Goal: Transaction & Acquisition: Book appointment/travel/reservation

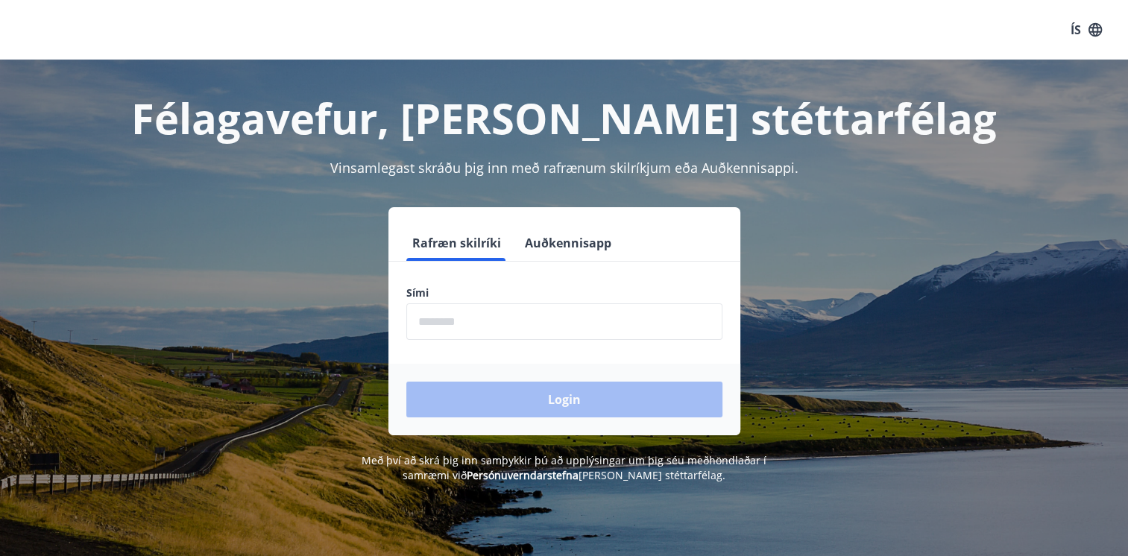
click at [513, 329] on input "phone" at bounding box center [564, 321] width 316 height 37
type input "********"
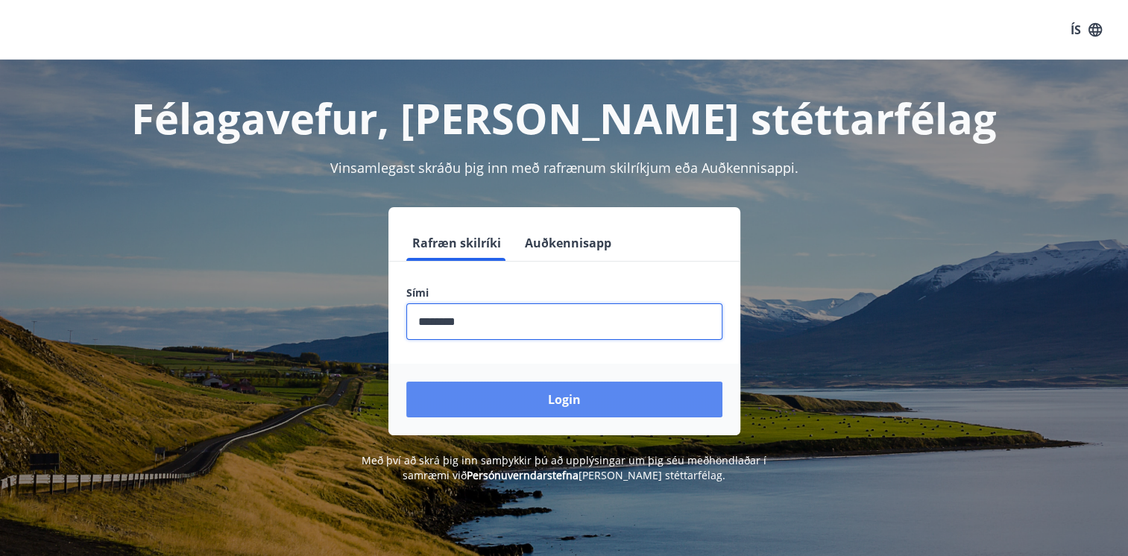
click at [563, 401] on button "Login" at bounding box center [564, 400] width 316 height 36
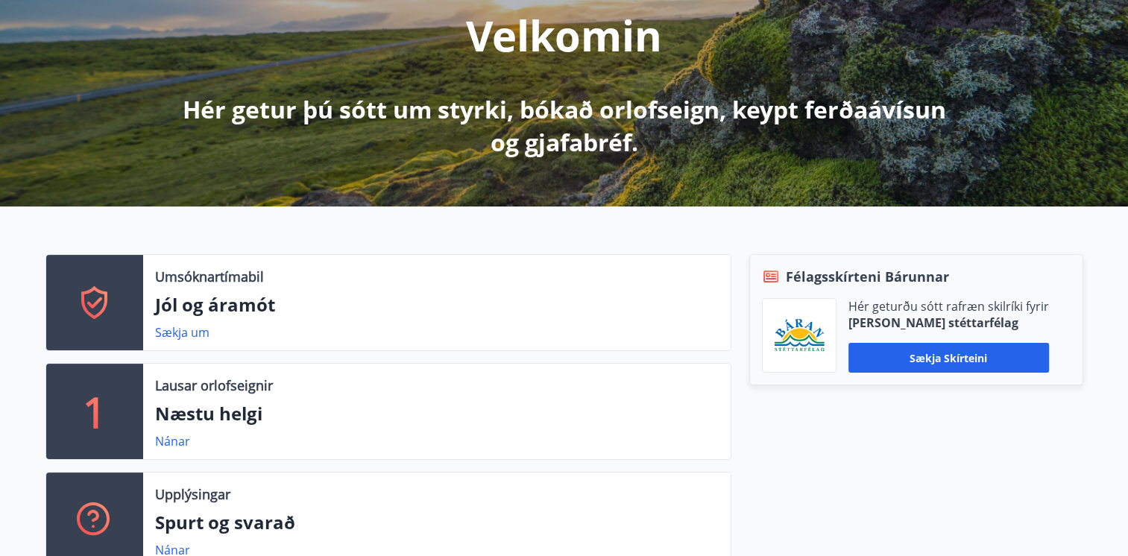
scroll to position [209, 0]
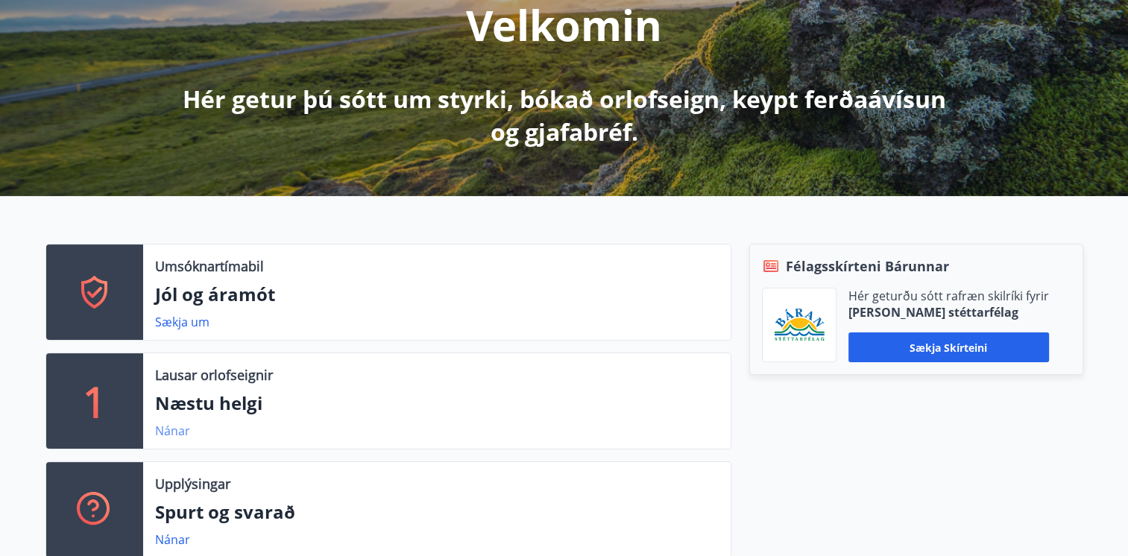
click at [180, 426] on link "Nánar" at bounding box center [172, 431] width 35 height 16
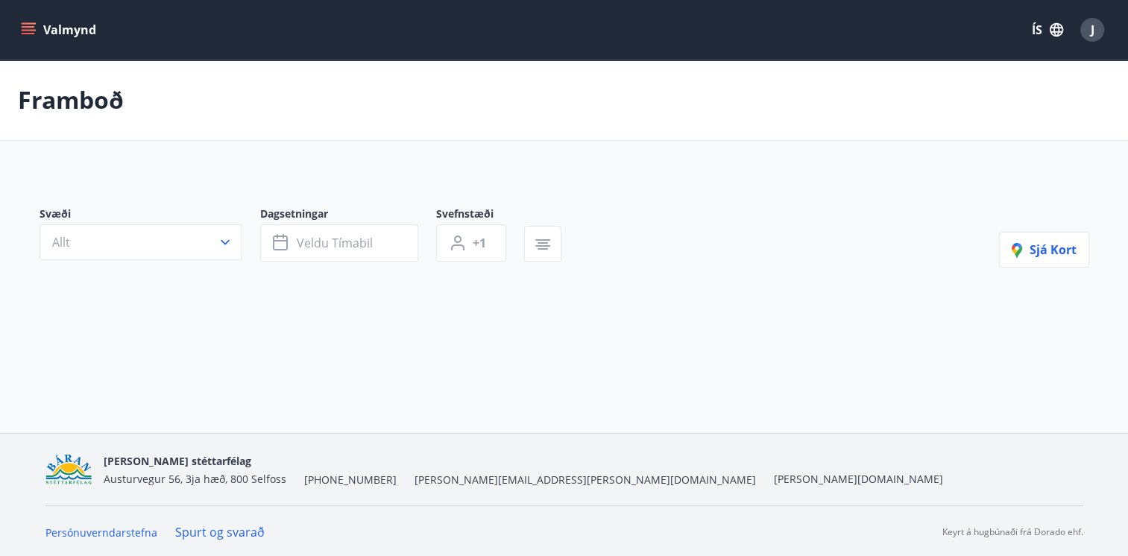
type input "*"
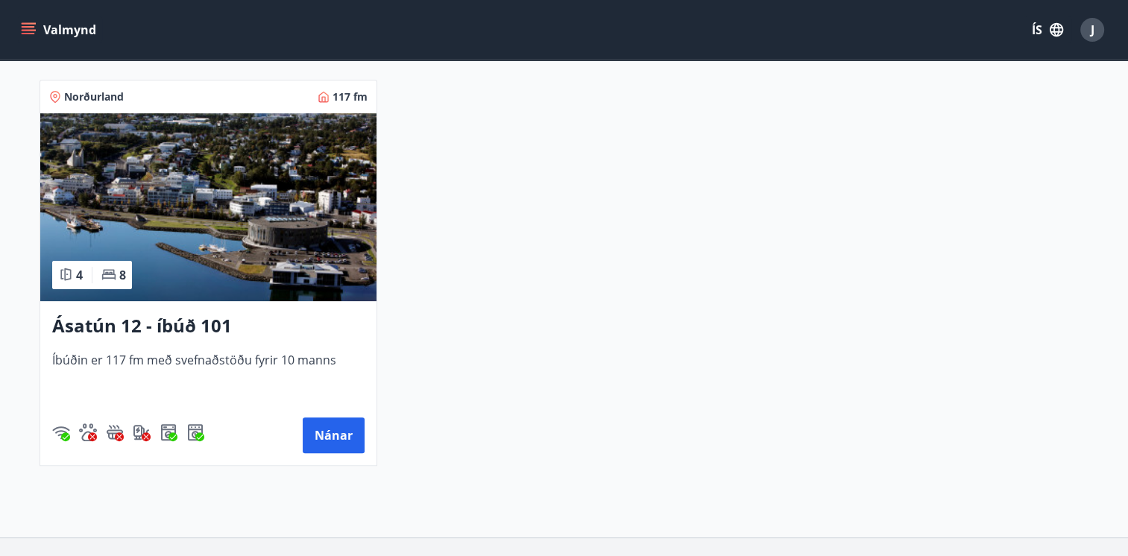
scroll to position [403, 0]
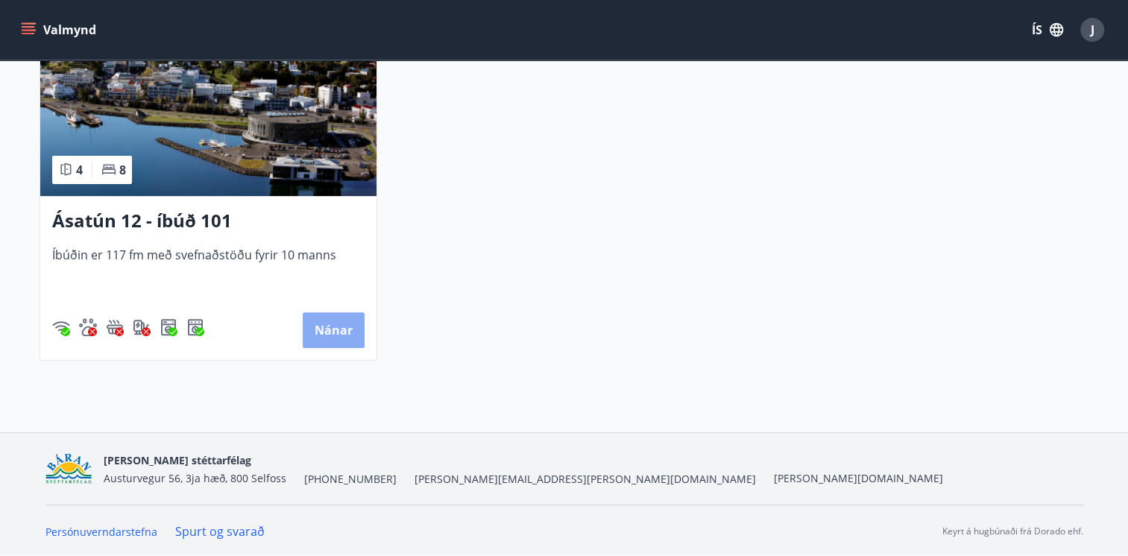
click at [336, 330] on button "Nánar" at bounding box center [334, 330] width 62 height 36
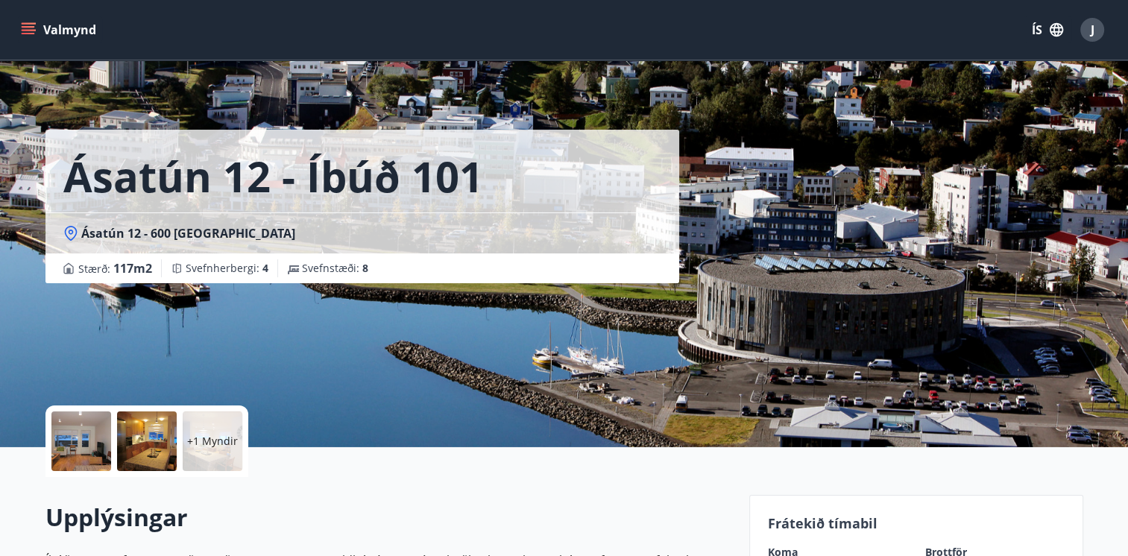
click at [83, 431] on div at bounding box center [81, 441] width 60 height 60
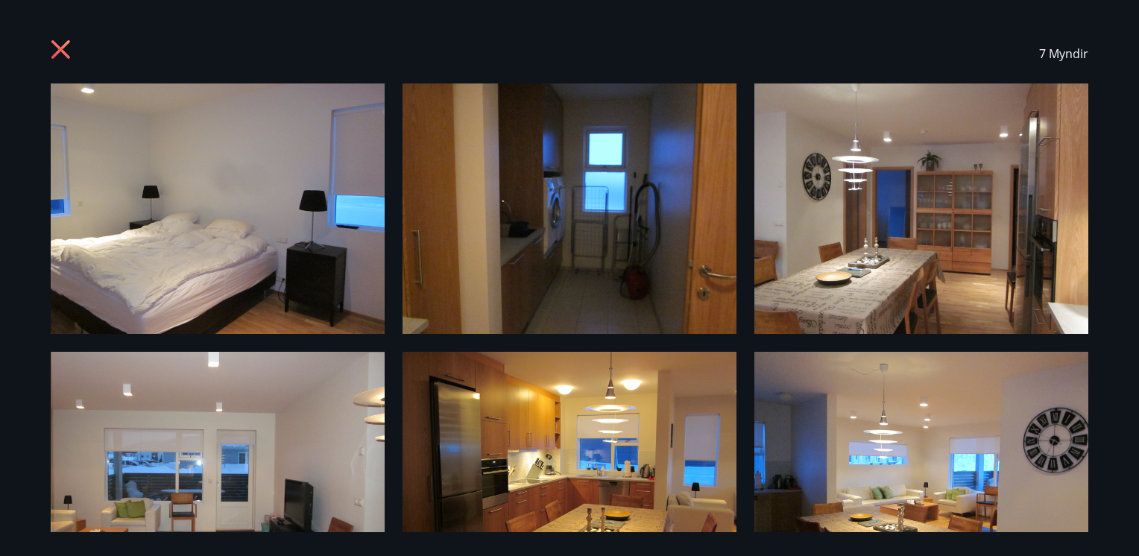
click at [65, 55] on icon at bounding box center [60, 49] width 19 height 19
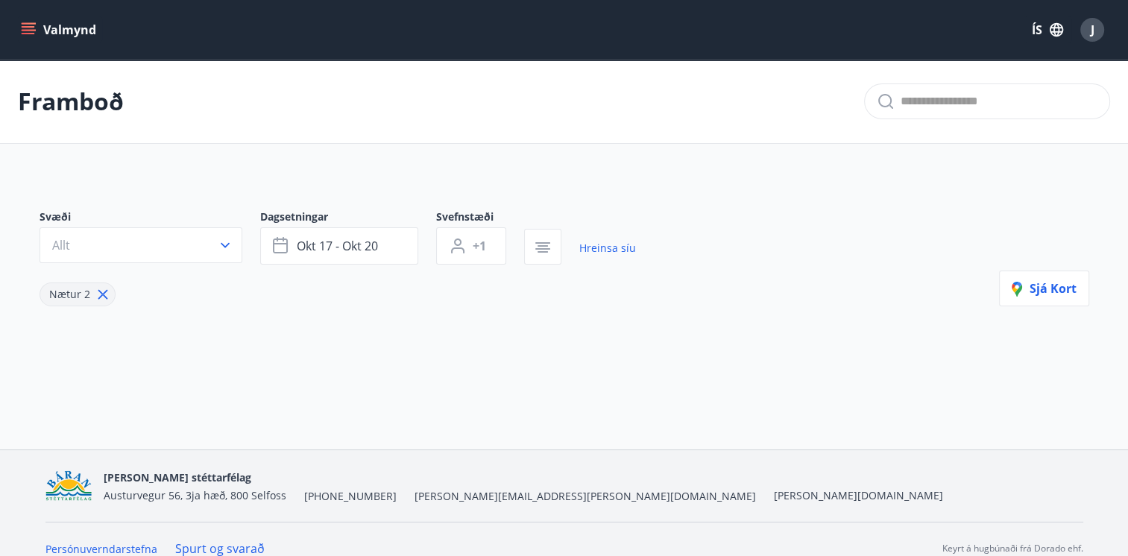
type input "*"
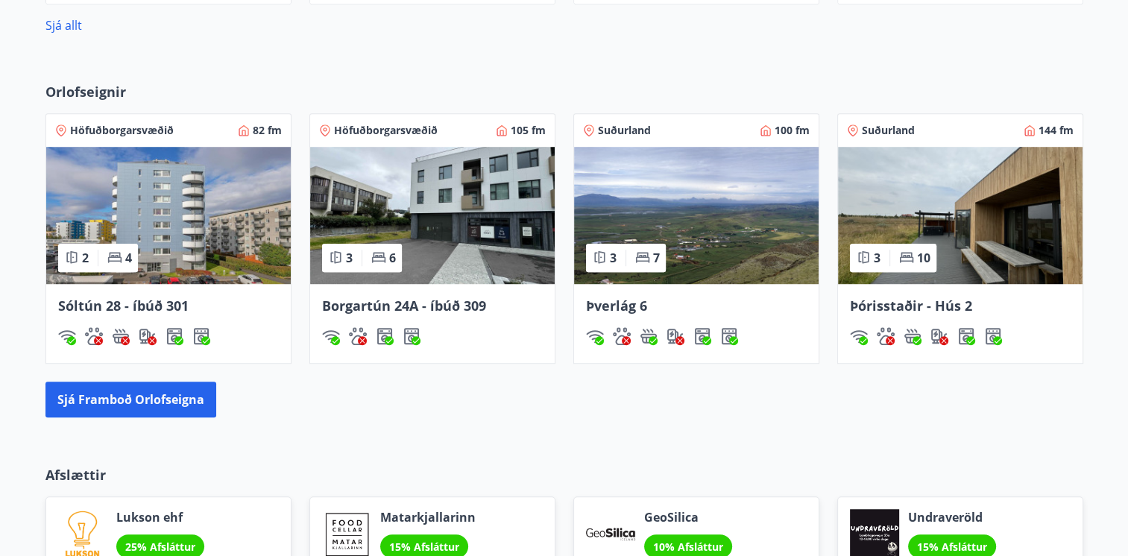
scroll to position [1082, 0]
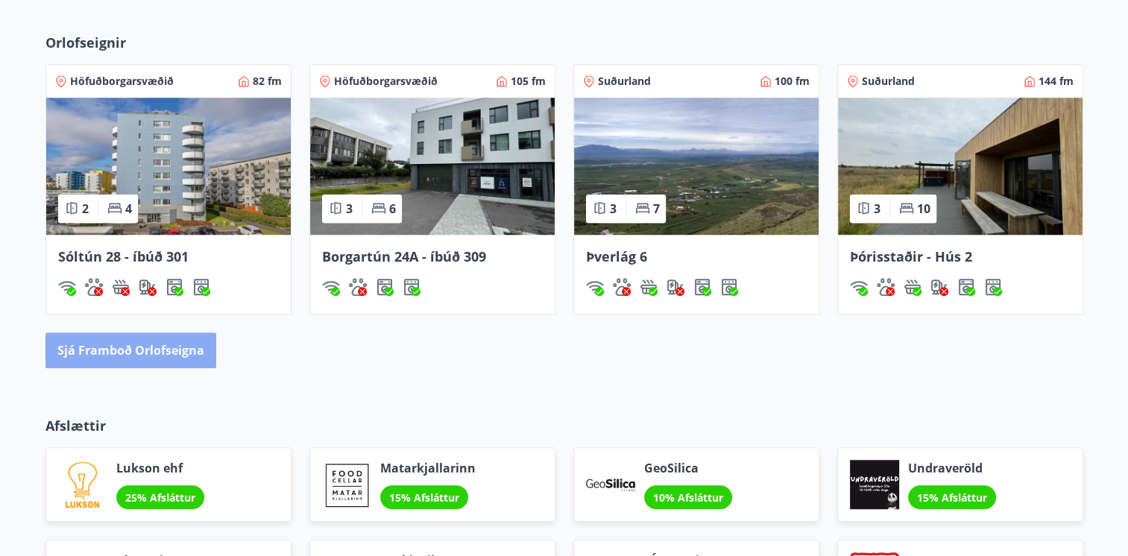
click at [168, 348] on button "Sjá framboð orlofseigna" at bounding box center [130, 350] width 171 height 36
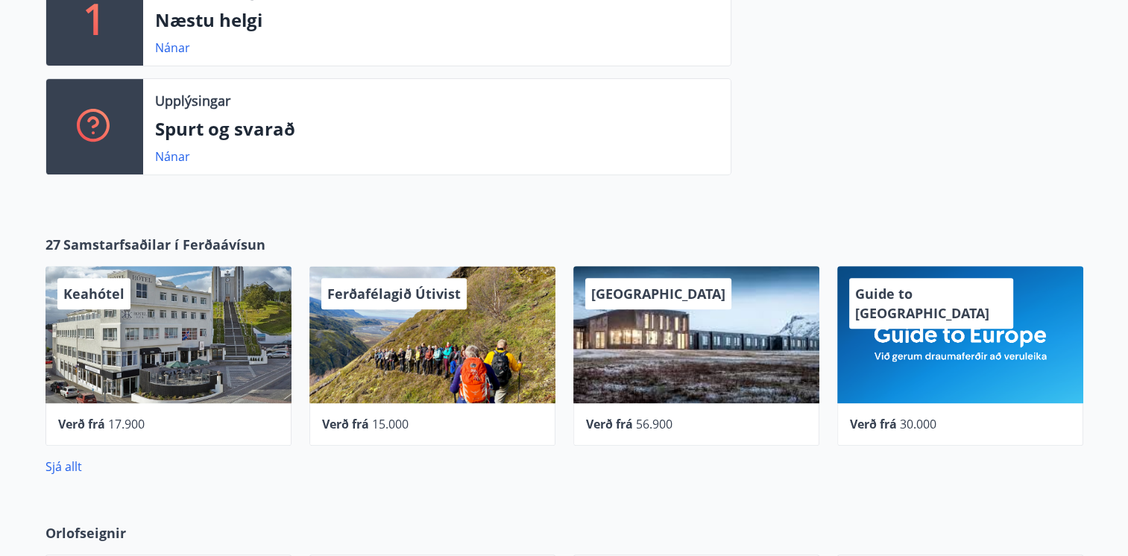
scroll to position [532, 0]
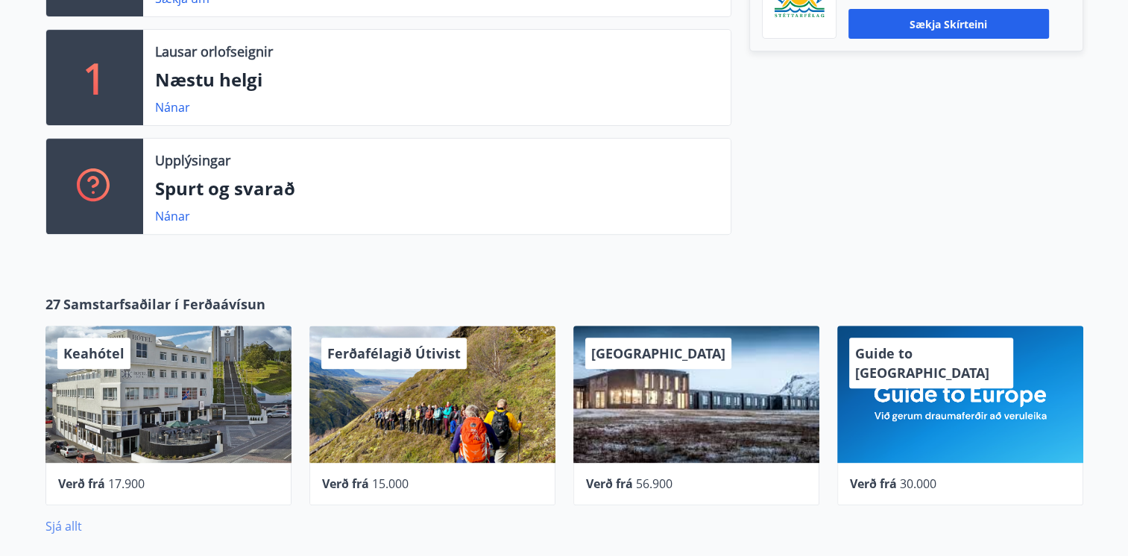
click at [80, 525] on link "Sjá allt" at bounding box center [63, 526] width 37 height 16
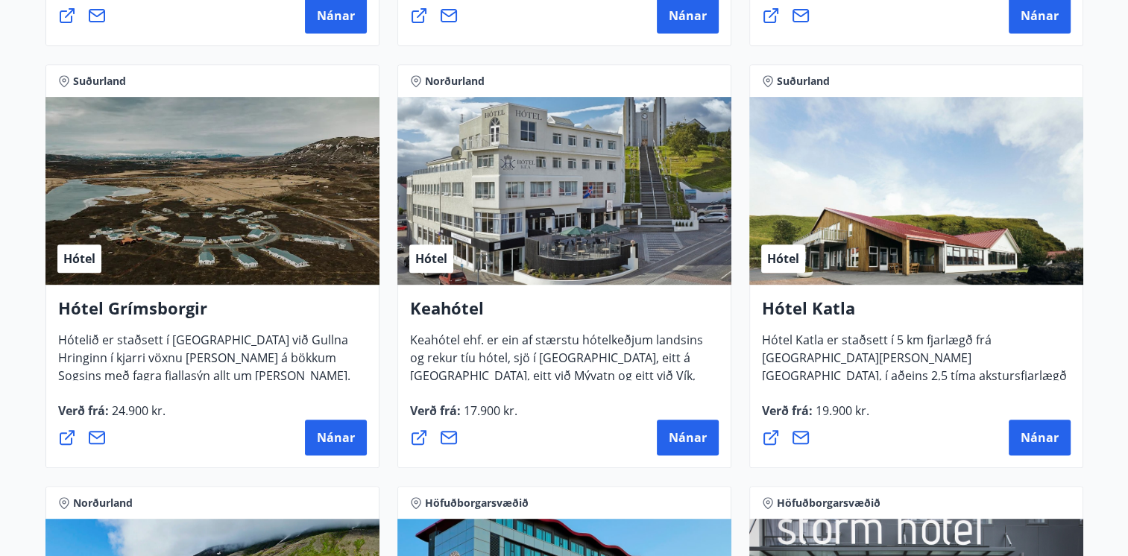
scroll to position [755, 0]
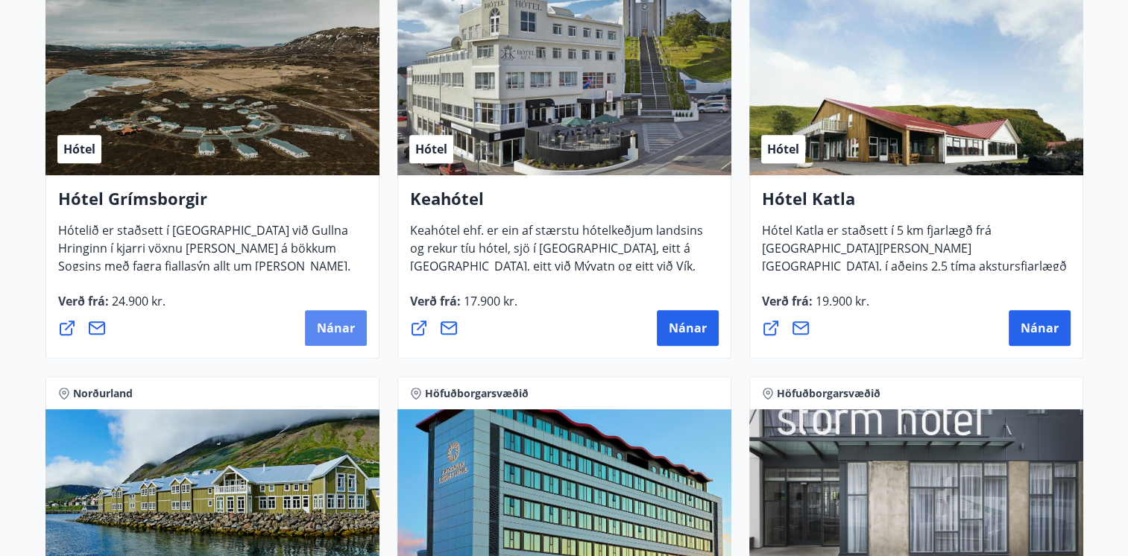
click at [343, 328] on span "Nánar" at bounding box center [336, 328] width 38 height 16
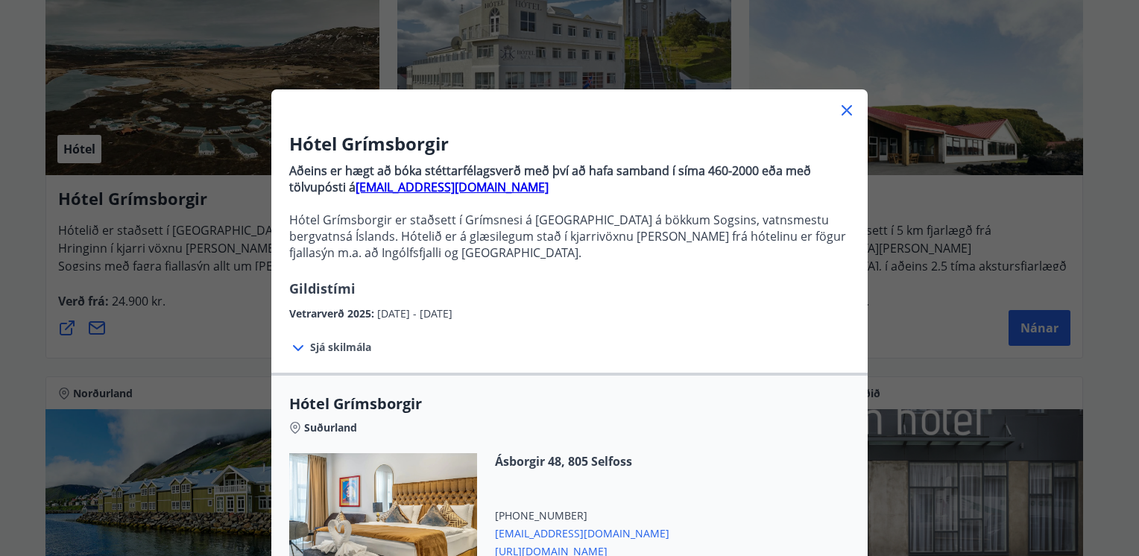
click at [842, 110] on icon at bounding box center [847, 110] width 18 height 18
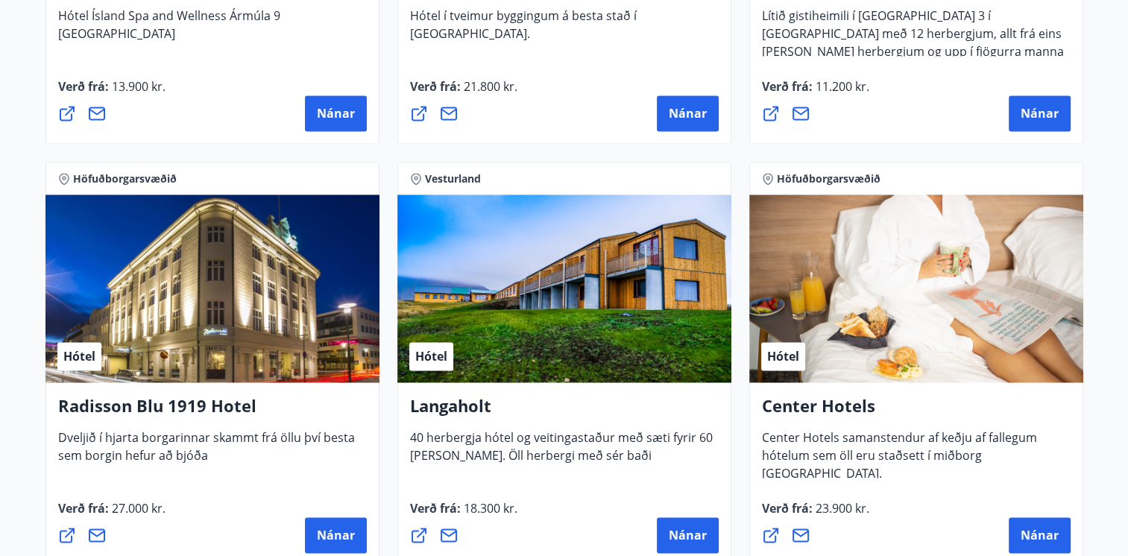
scroll to position [2314, 0]
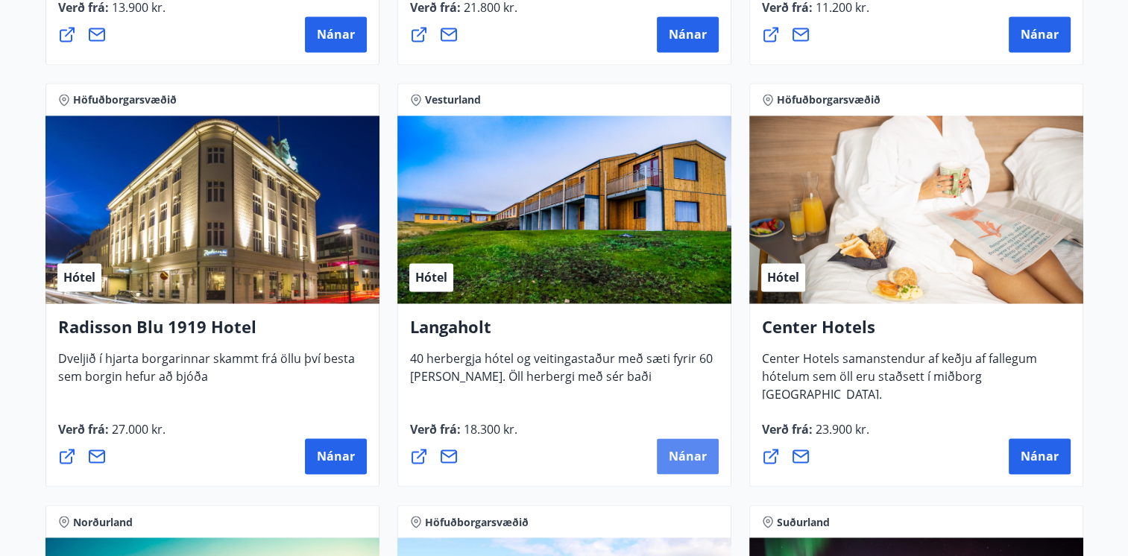
click at [689, 452] on span "Nánar" at bounding box center [687, 456] width 38 height 16
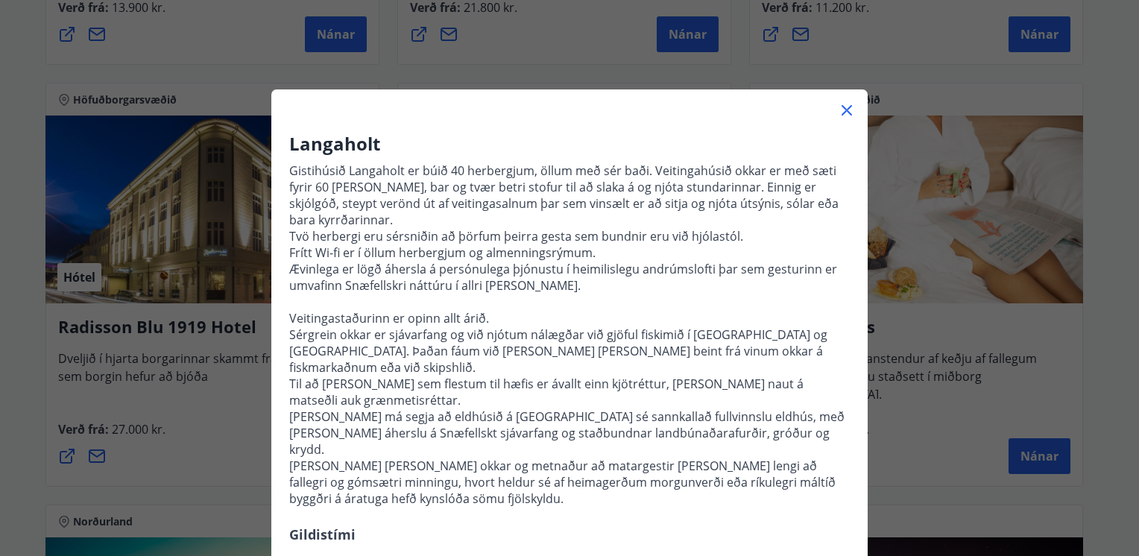
click at [841, 112] on icon at bounding box center [847, 110] width 18 height 18
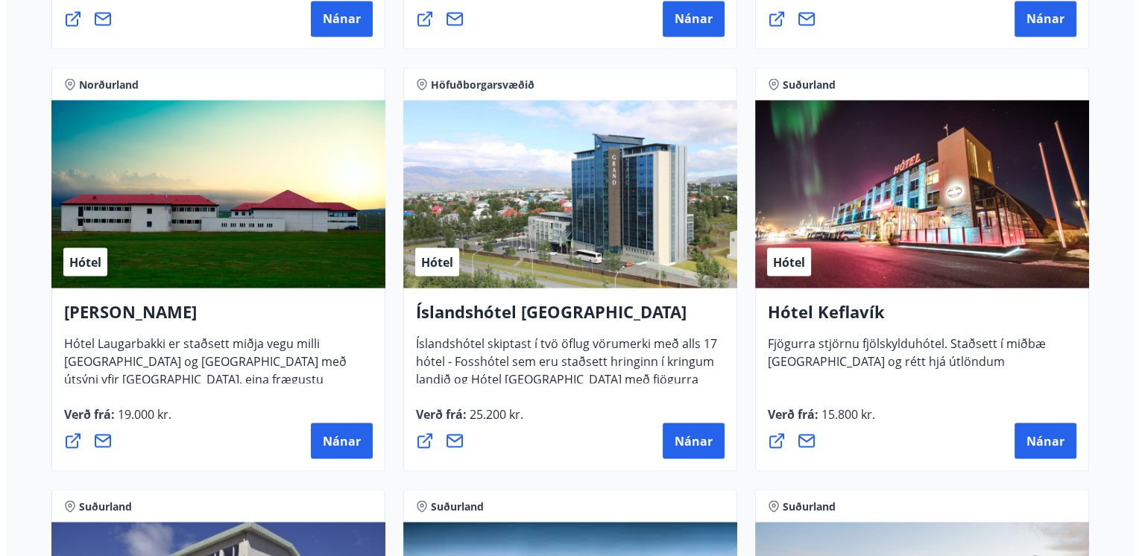
scroll to position [2791, 0]
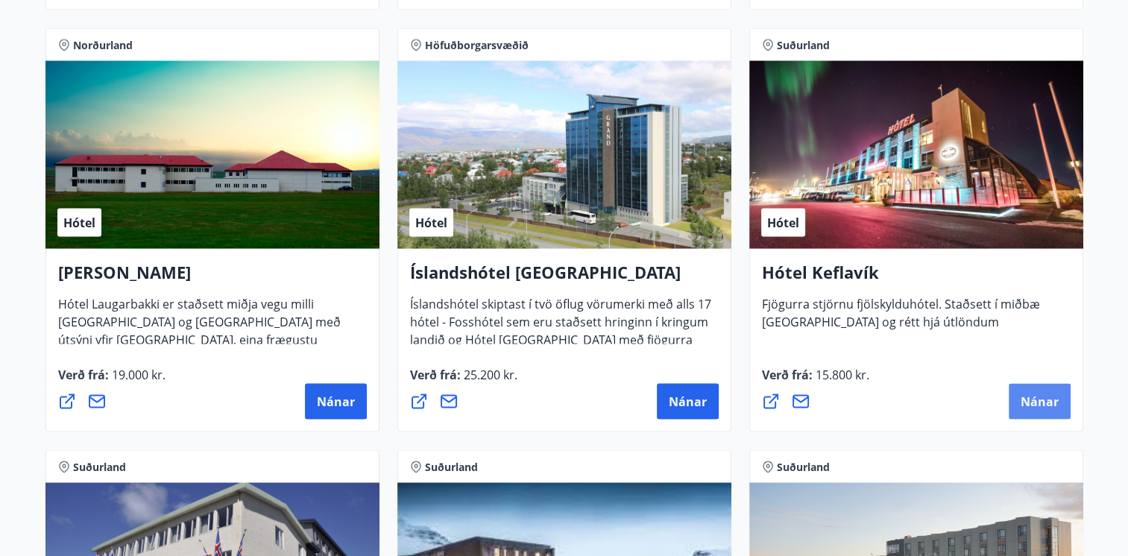
click at [1052, 403] on span "Nánar" at bounding box center [1039, 401] width 38 height 16
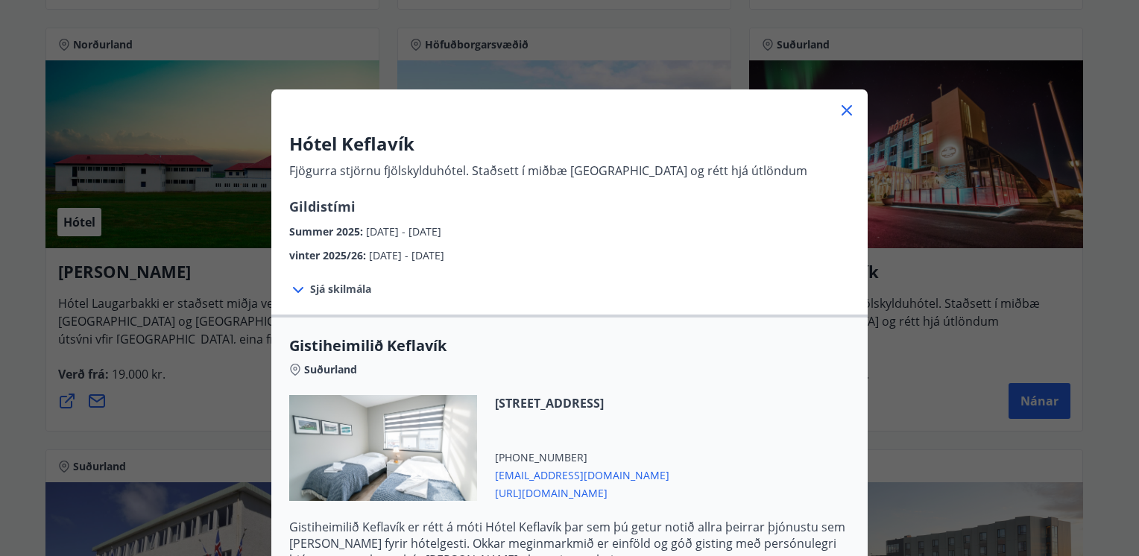
click at [847, 415] on div "Gistiheimilið Keflavík Suðurland [STREET_ADDRESS] [PHONE_NUMBER] [EMAIL_ADDRESS…" at bounding box center [569, 458] width 596 height 247
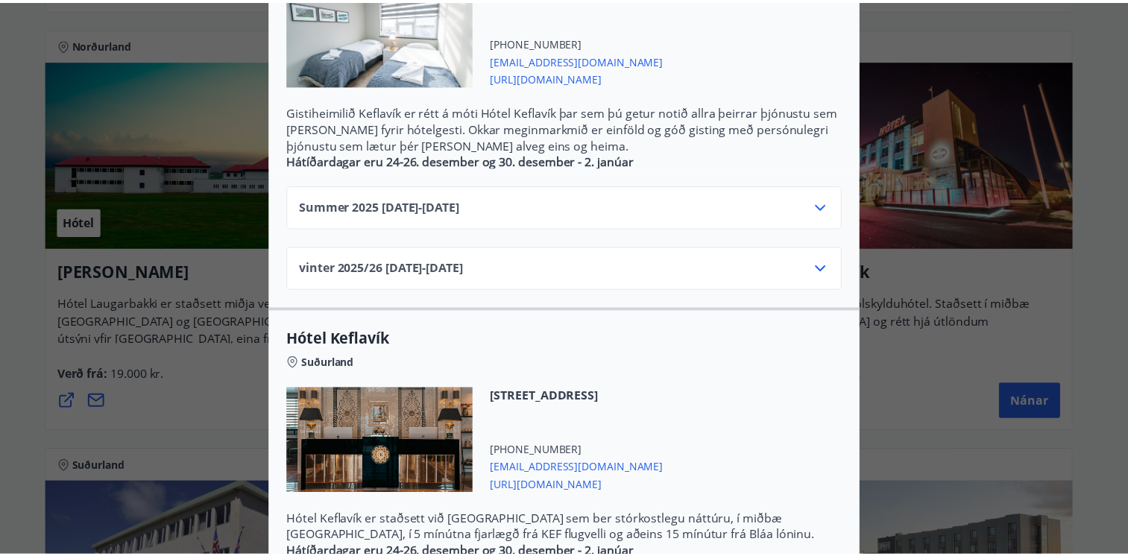
scroll to position [417, 0]
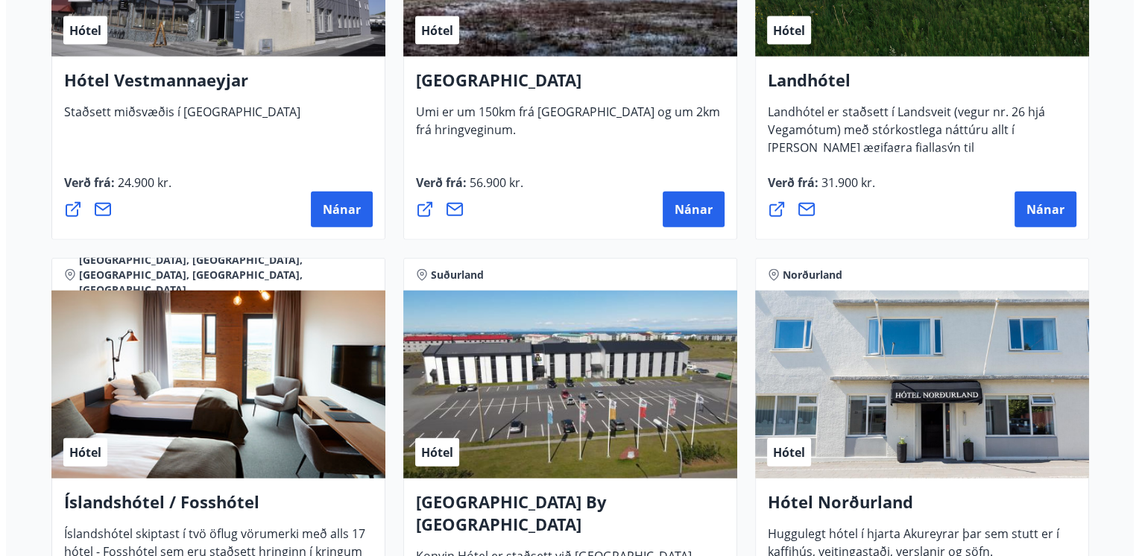
scroll to position [3285, 0]
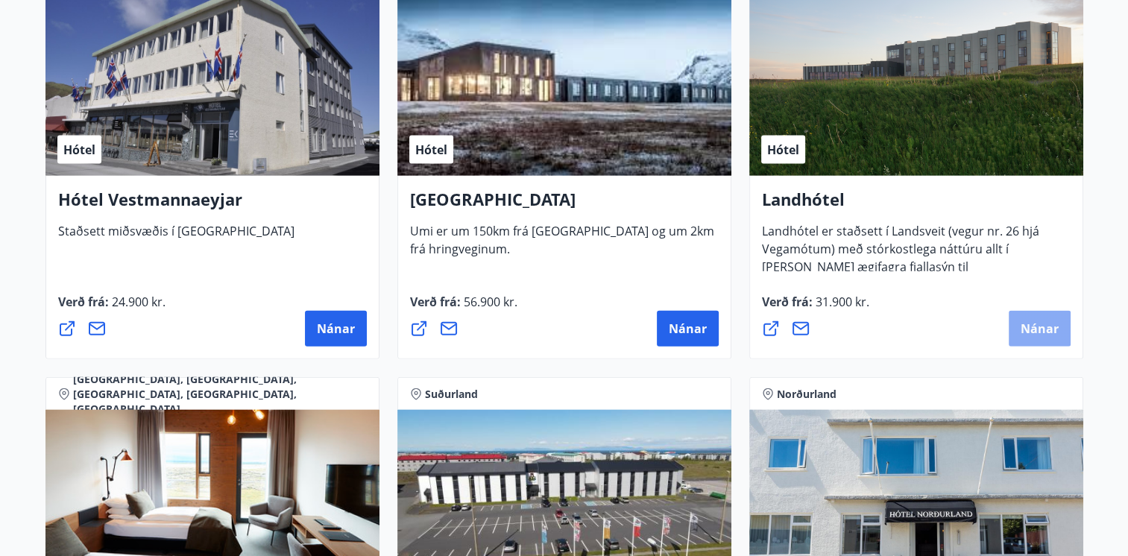
click at [1040, 320] on span "Nánar" at bounding box center [1039, 328] width 38 height 16
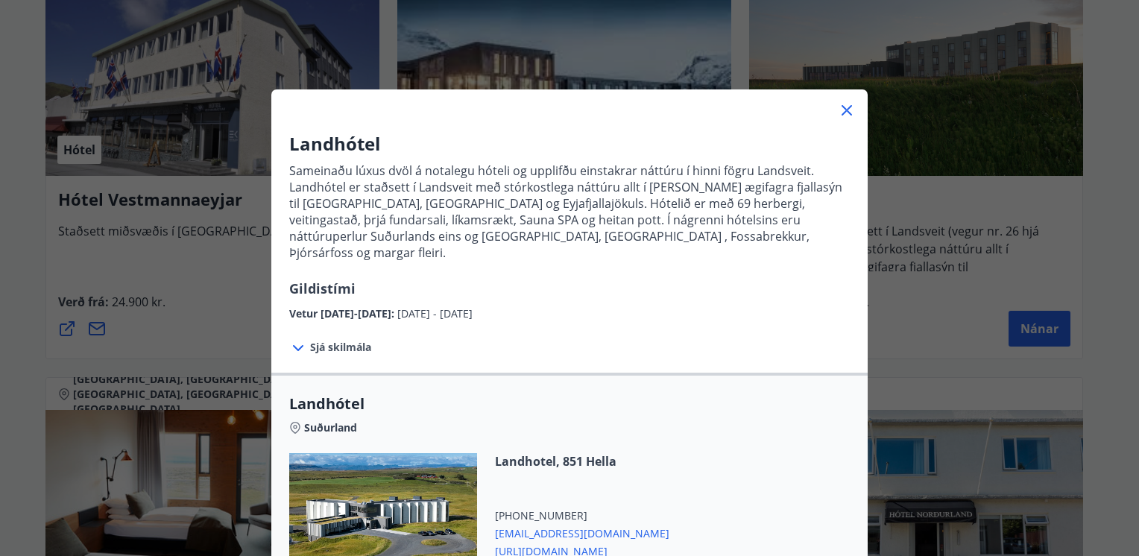
click at [822, 414] on div "Suðurland" at bounding box center [569, 424] width 560 height 21
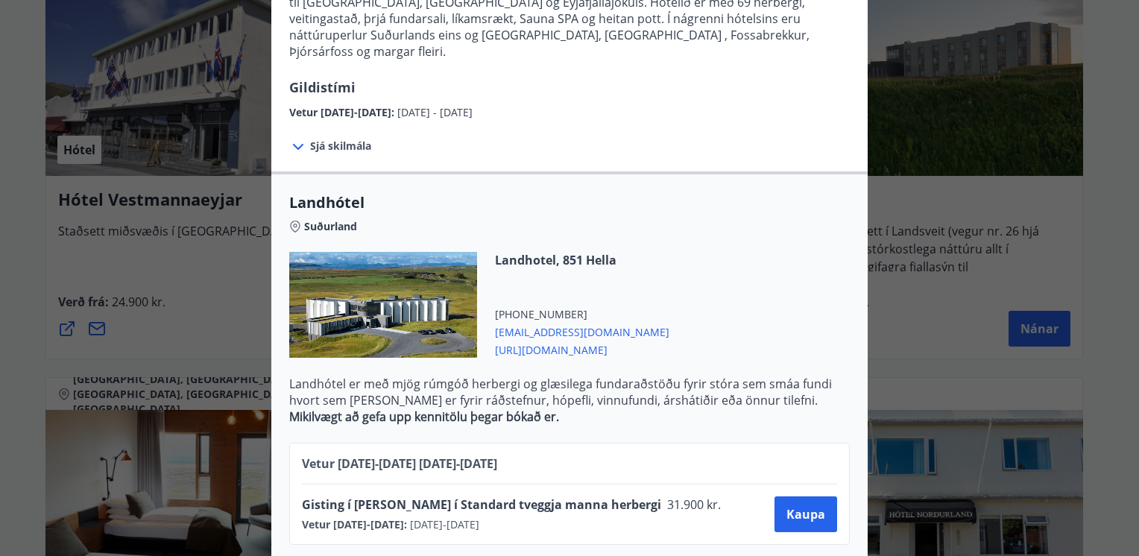
scroll to position [202, 0]
click at [571, 339] on span "[URL][DOMAIN_NAME]" at bounding box center [582, 348] width 174 height 18
